Goal: Check status: Check status

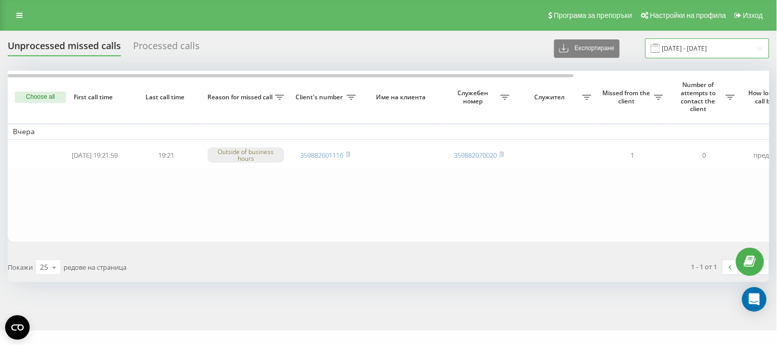
click at [701, 50] on input "18.08.2025 - 18.09.2025" at bounding box center [708, 48] width 124 height 20
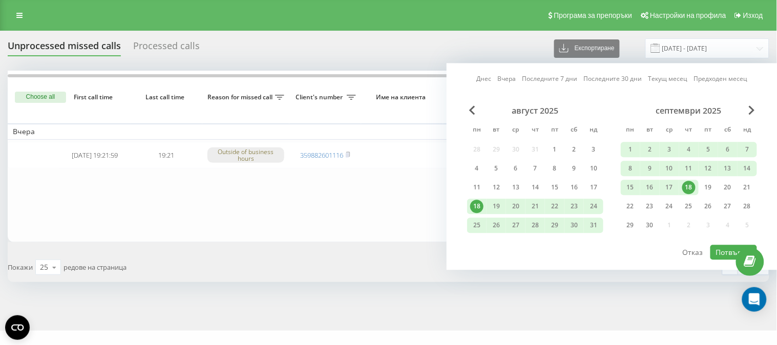
click at [688, 187] on div "18" at bounding box center [689, 187] width 13 height 13
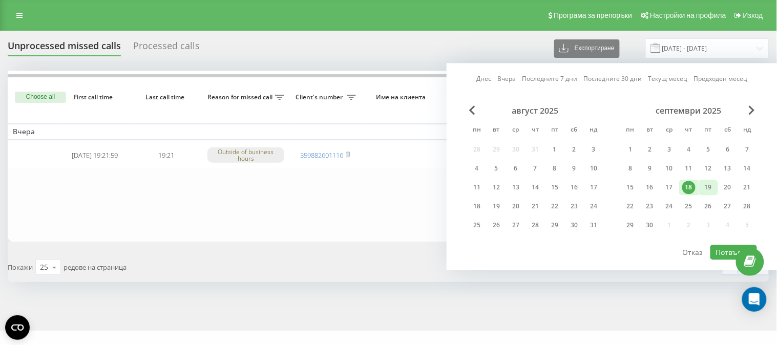
click at [709, 186] on div "19" at bounding box center [708, 187] width 13 height 13
click at [725, 251] on button "Потвърди" at bounding box center [734, 252] width 47 height 15
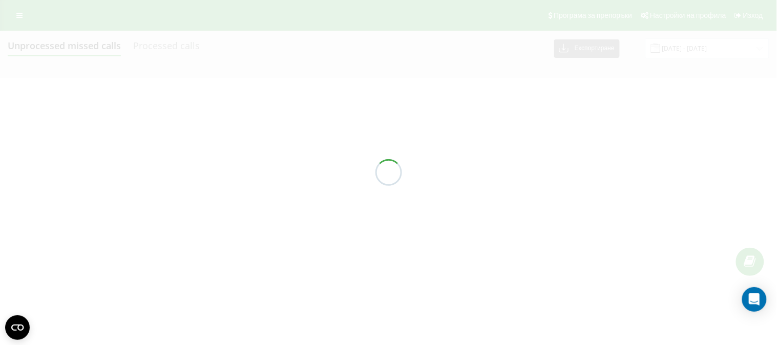
type input "[DATE] - [DATE]"
